Goal: Task Accomplishment & Management: Complete application form

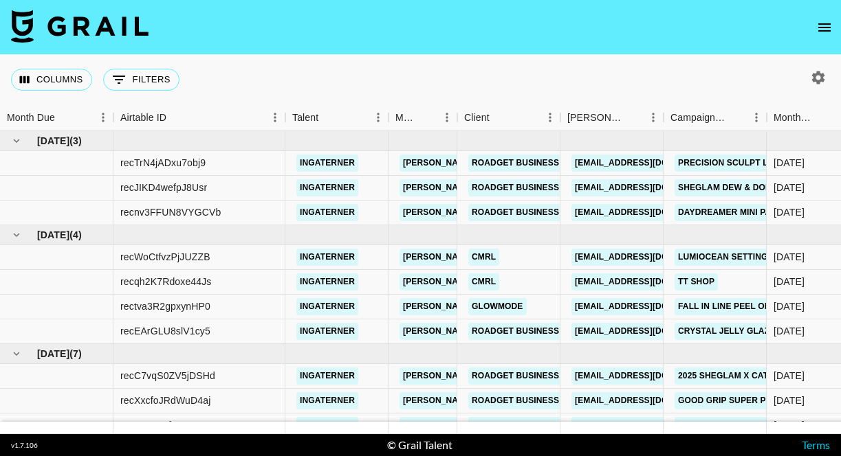
click at [804, 18] on nav at bounding box center [420, 27] width 841 height 55
click at [819, 27] on icon "open drawer" at bounding box center [824, 27] width 16 height 16
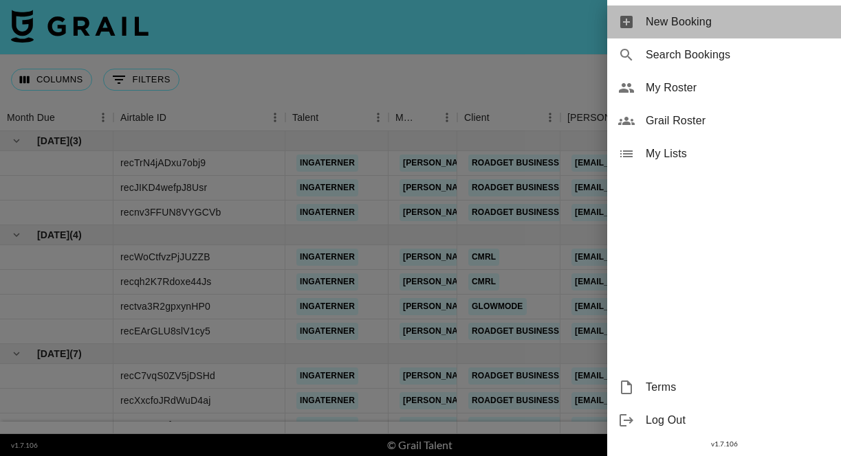
click at [728, 27] on span "New Booking" at bounding box center [737, 22] width 184 height 16
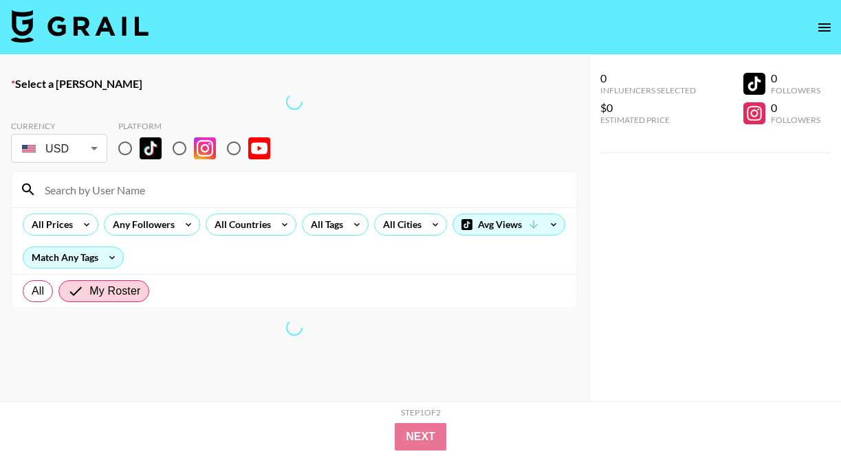
click at [241, 193] on input at bounding box center [302, 190] width 532 height 22
paste input "2025 SHEGLAM [DATE][DATE] Haul Campaign"
type input "2025 SHEGLAM [DATE][DATE] Haul Campaign"
click at [126, 148] on input "radio" at bounding box center [125, 148] width 29 height 29
radio input "true"
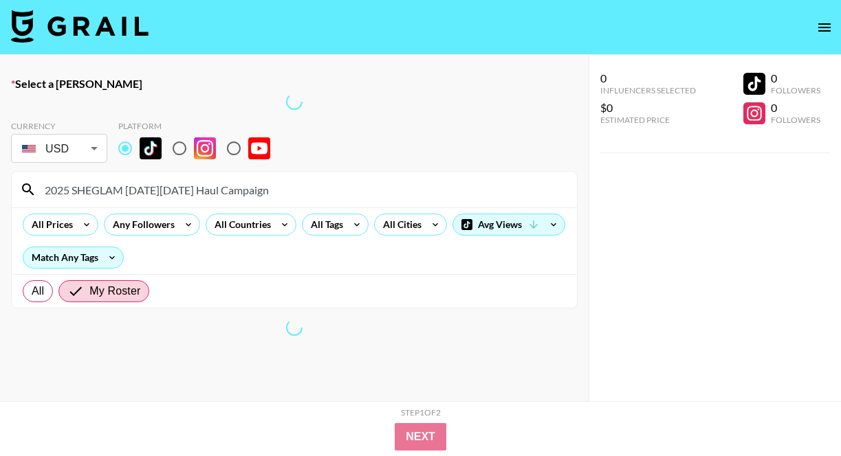
click at [121, 146] on input "radio" at bounding box center [125, 148] width 29 height 29
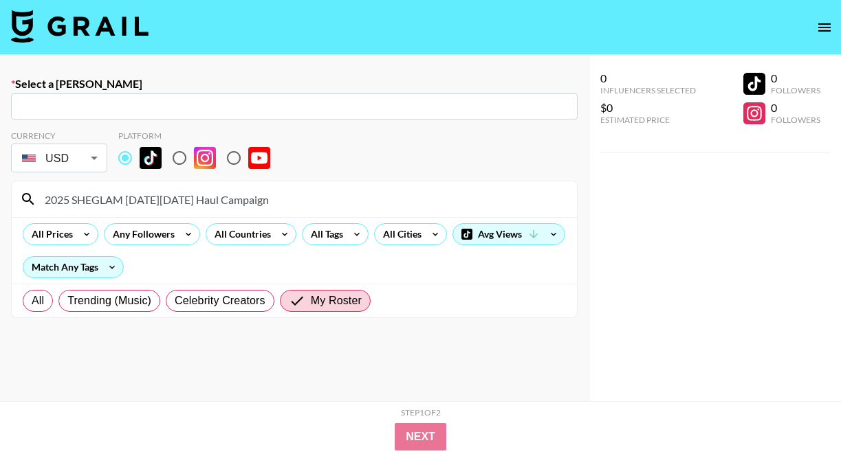
click at [112, 109] on input "text" at bounding box center [294, 107] width 550 height 16
type input "kolcare05@sheglam.com: Lucia SHEGLAM -- SHEGLAM -- fOAk4toDCJNuc1THMUqU5dPIr912"
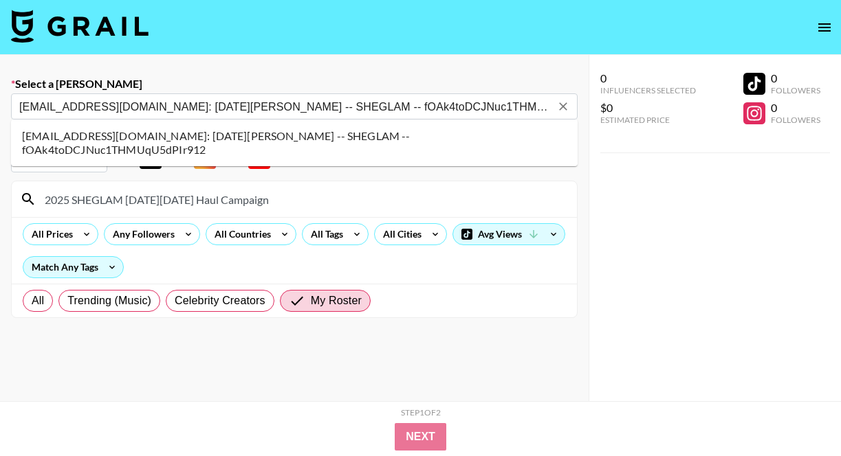
click at [119, 131] on li "kolcare05@sheglam.com: Lucia SHEGLAM -- SHEGLAM -- fOAk4toDCJNuc1THMUqU5dPIr912" at bounding box center [294, 143] width 566 height 36
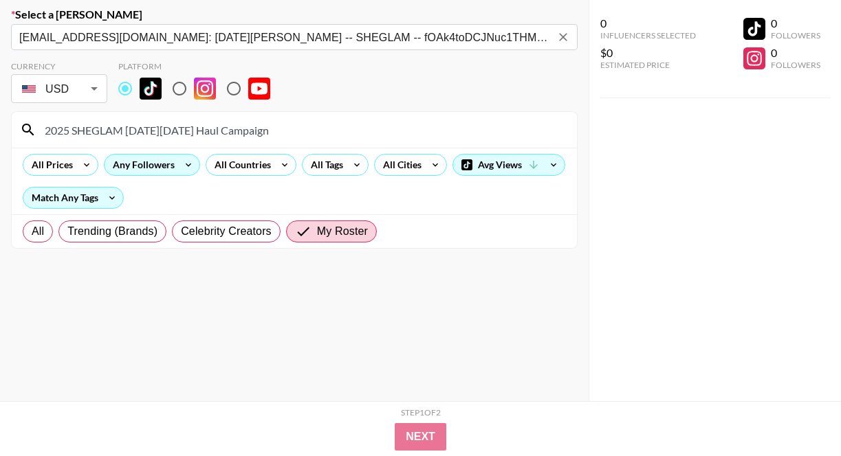
scroll to position [98, 0]
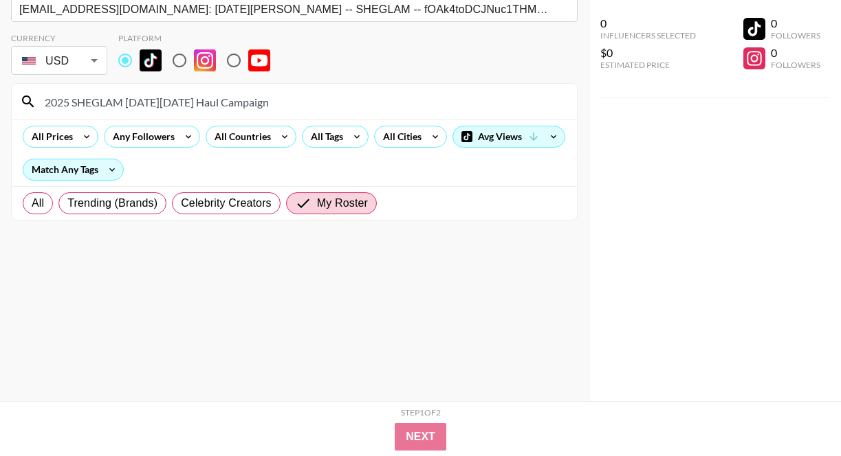
click at [307, 104] on input "2025 SHEGLAM [DATE][DATE] Haul Campaign" at bounding box center [302, 102] width 532 height 22
click at [118, 101] on input "2025 SHEGLAM [DATE][DATE] Haul Campaign" at bounding box center [302, 102] width 532 height 22
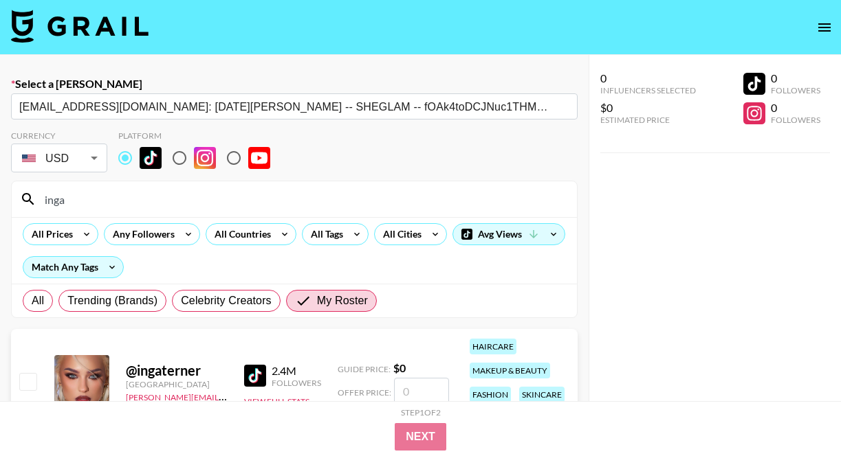
type input "inga"
click at [418, 392] on input "number" at bounding box center [421, 391] width 55 height 26
checkbox input "true"
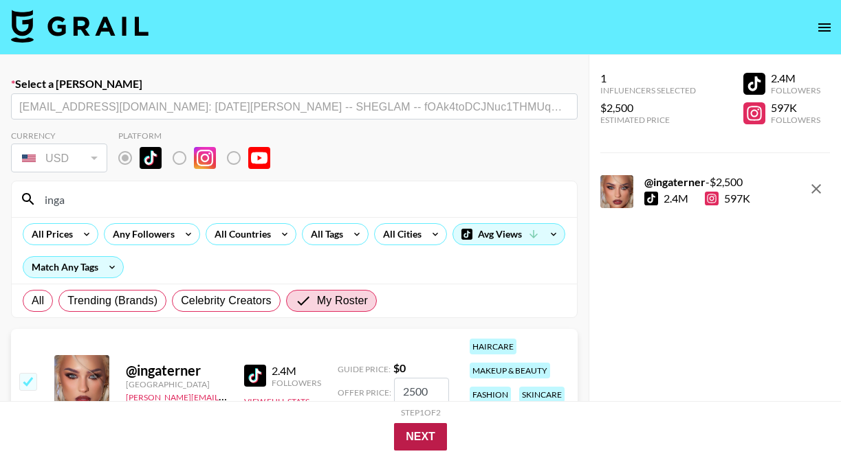
type input "2500"
click at [427, 450] on button "Next" at bounding box center [420, 436] width 53 height 27
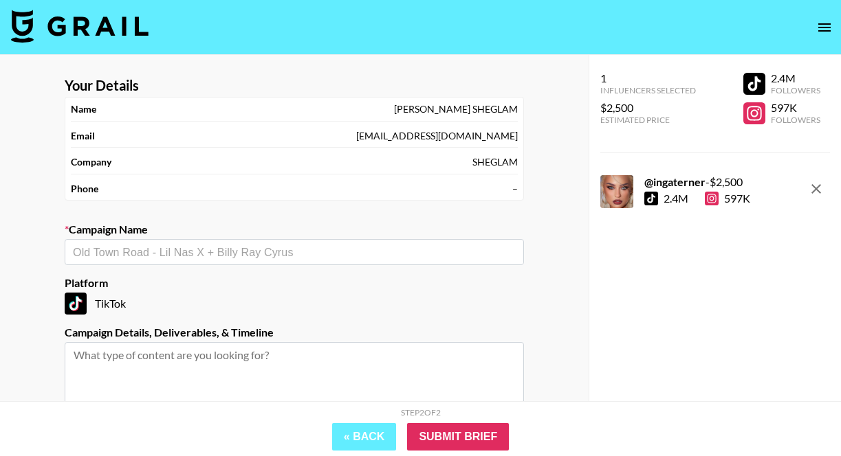
click at [337, 261] on div "​" at bounding box center [294, 252] width 459 height 26
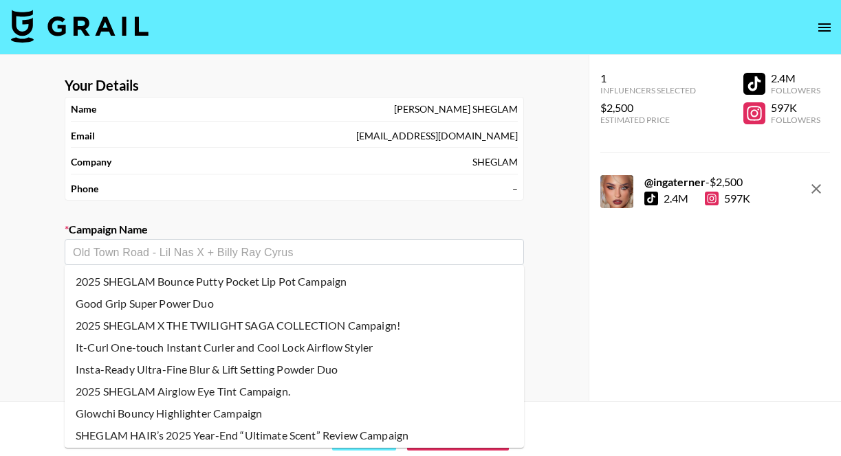
paste input "2025 SHEGLAM [DATE][DATE] Haul Campaign"
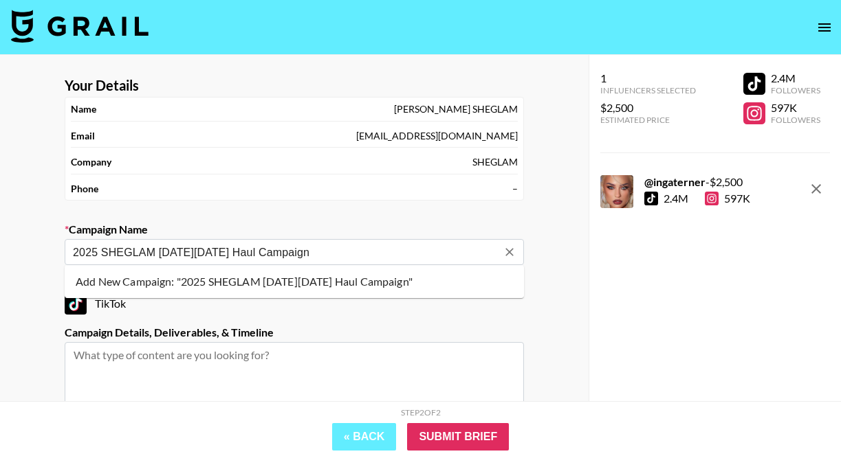
click at [339, 285] on li "Add New Campaign: "2025 SHEGLAM Black Friday Haul Campaign"" at bounding box center [294, 282] width 459 height 22
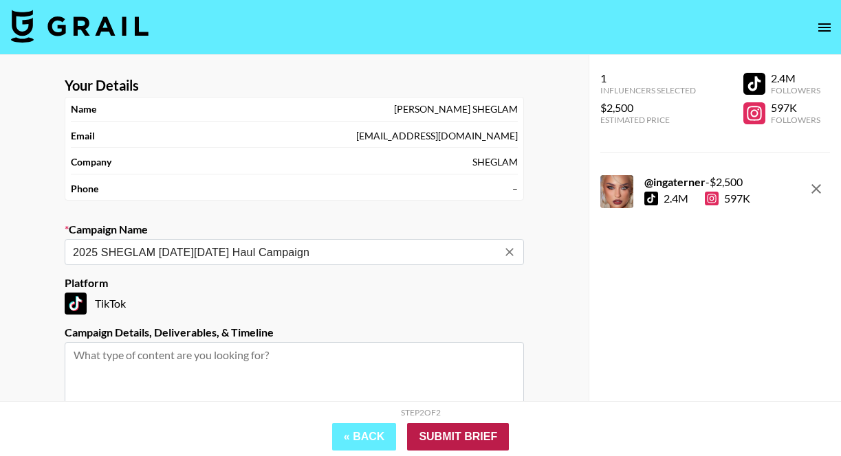
type input "2025 SHEGLAM [DATE][DATE] Haul Campaign"
click at [453, 445] on input "Submit Brief" at bounding box center [458, 436] width 102 height 27
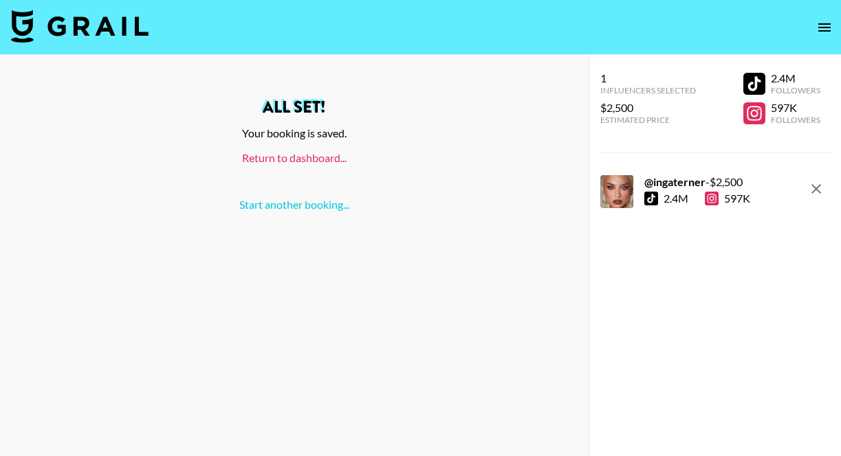
click at [305, 161] on link "Return to dashboard..." at bounding box center [294, 157] width 104 height 13
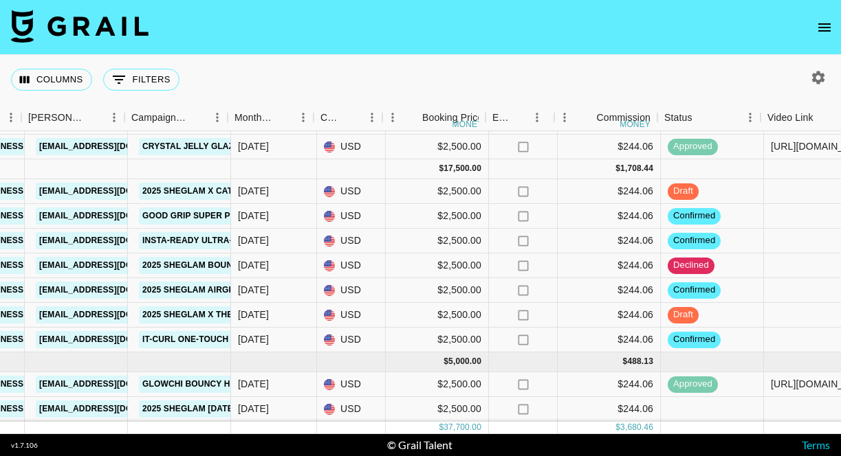
scroll to position [185, 541]
